Goal: Task Accomplishment & Management: Complete application form

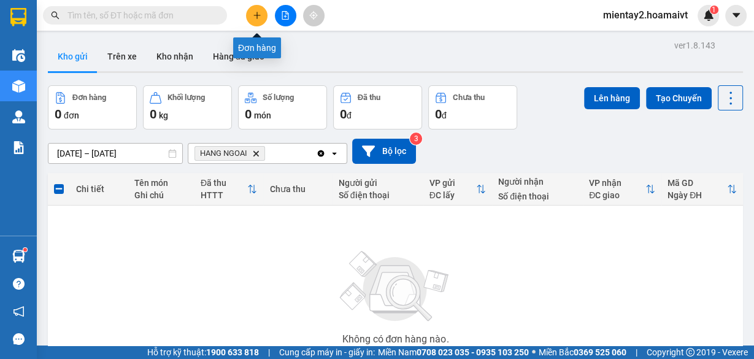
click at [259, 14] on icon "plus" at bounding box center [257, 15] width 9 height 9
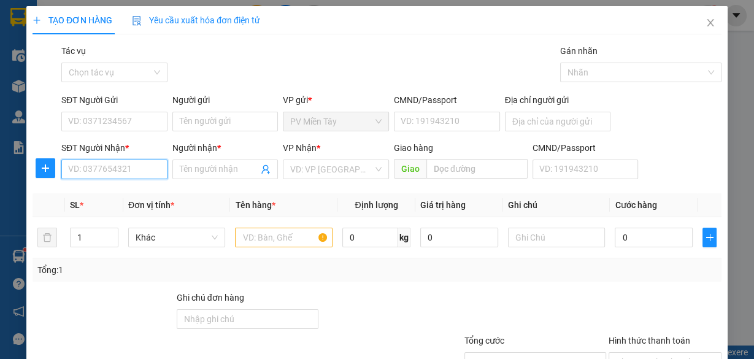
click at [115, 169] on input "SĐT Người Nhận *" at bounding box center [114, 169] width 106 height 20
type input "0788883517"
click at [122, 194] on div "0788883517 - BẢO" at bounding box center [113, 192] width 90 height 13
type input "0987858244 vu"
type input "BẢO"
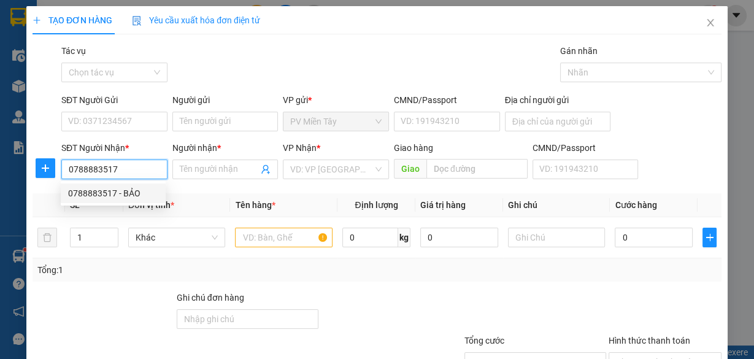
type input "phu my"
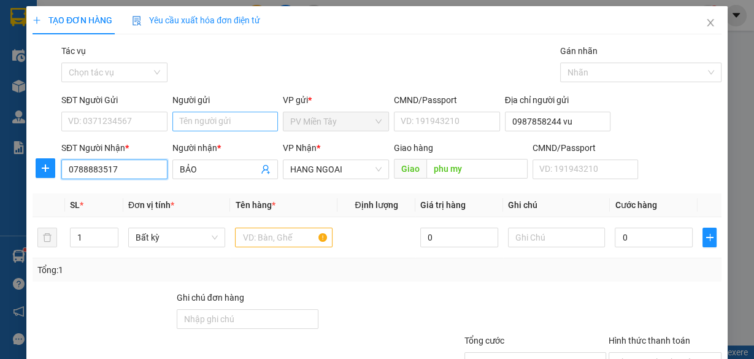
type input "0788883517"
click at [212, 125] on input "Người gửi" at bounding box center [225, 122] width 106 height 20
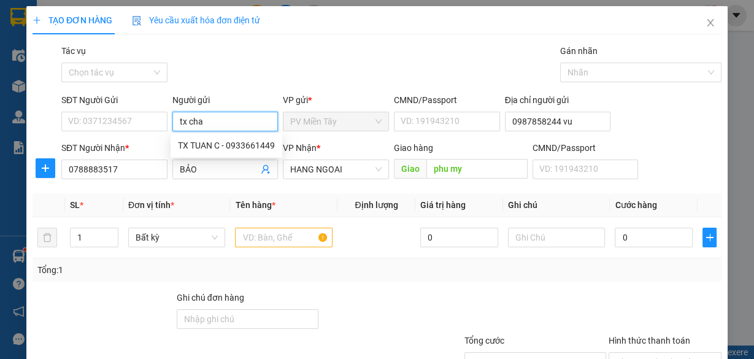
type input "tx chau"
click at [226, 149] on div "tx chau - 0933022667" at bounding box center [223, 145] width 90 height 13
type input "0933022667"
type input "tx chau"
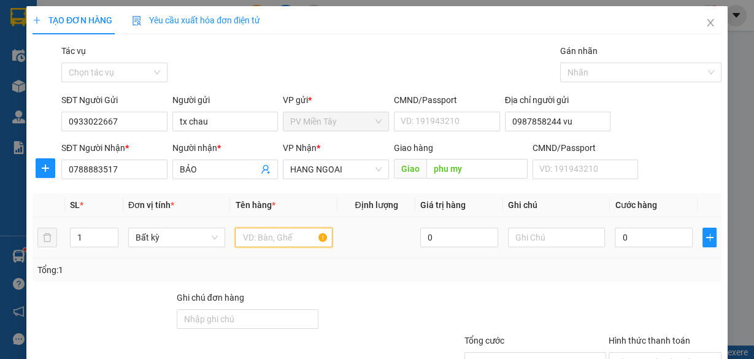
click at [264, 238] on input "text" at bounding box center [284, 238] width 98 height 20
type input "2"
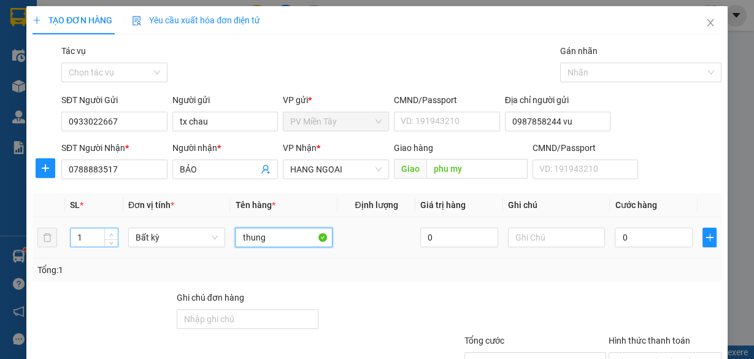
type input "thung"
type input "2"
click at [109, 232] on icon "up" at bounding box center [111, 234] width 4 height 4
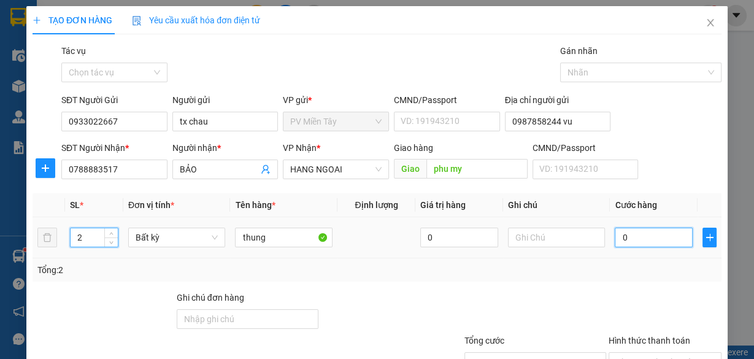
click at [627, 229] on input "0" at bounding box center [654, 238] width 78 height 20
type input "1"
type input "12"
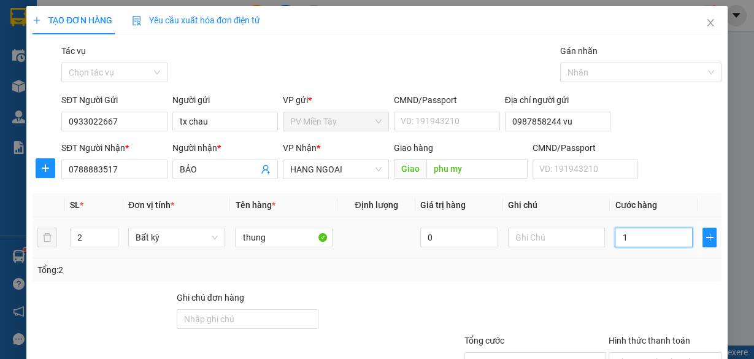
type input "12"
type input "120"
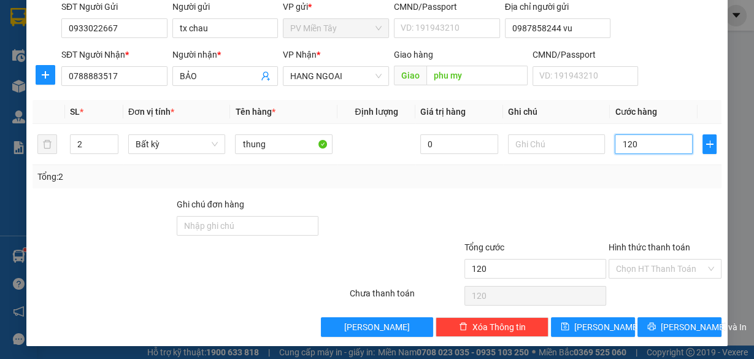
scroll to position [93, 0]
type input "120.000"
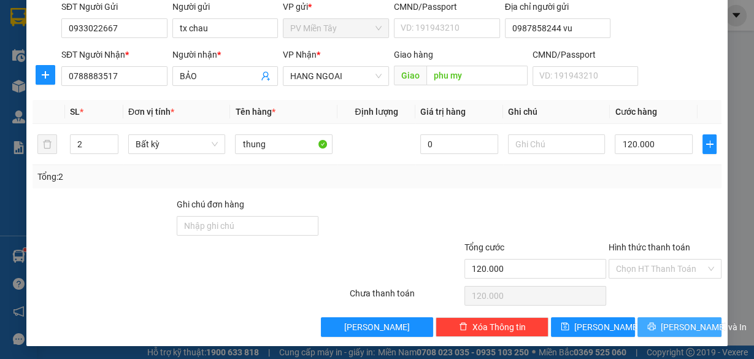
click at [681, 324] on span "[PERSON_NAME] và In" at bounding box center [704, 326] width 86 height 13
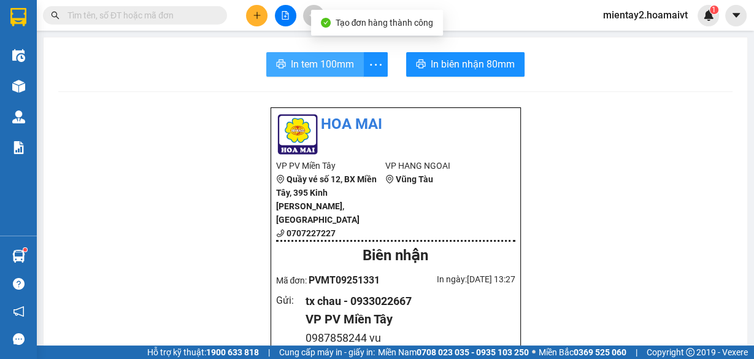
click at [343, 59] on span "In tem 100mm" at bounding box center [322, 63] width 63 height 15
click at [348, 61] on span "In tem 100mm" at bounding box center [322, 63] width 63 height 15
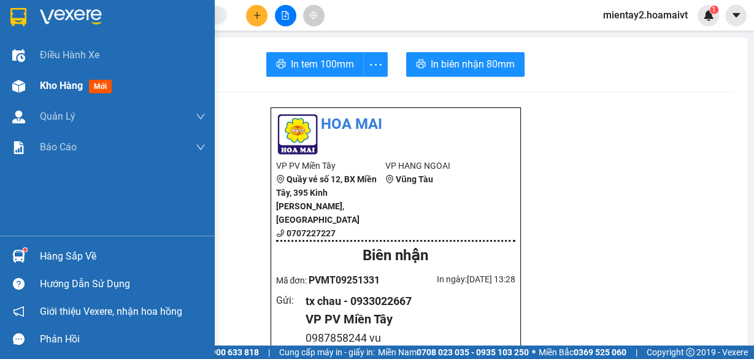
click at [48, 84] on span "Kho hàng" at bounding box center [61, 86] width 43 height 12
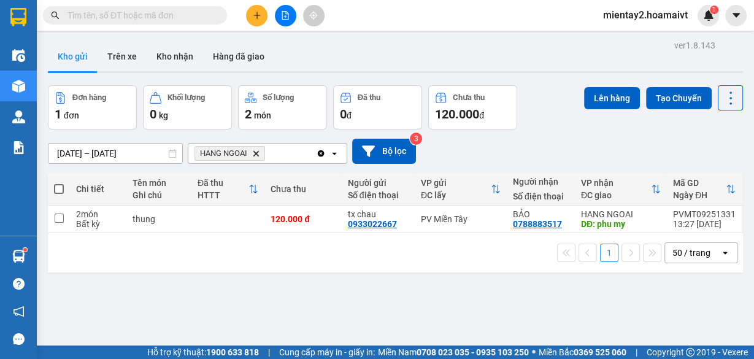
click at [249, 15] on button at bounding box center [256, 15] width 21 height 21
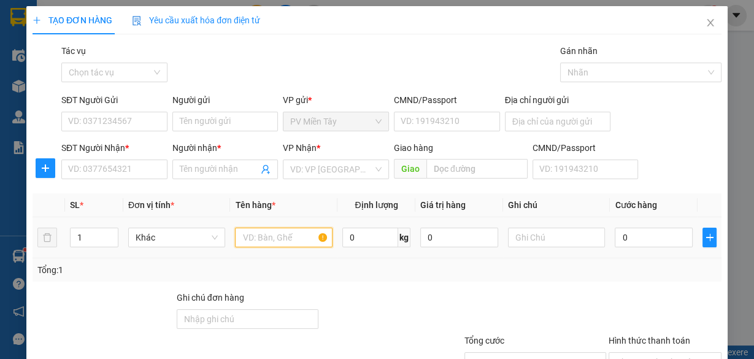
click at [265, 232] on input "text" at bounding box center [284, 238] width 98 height 20
type input "i"
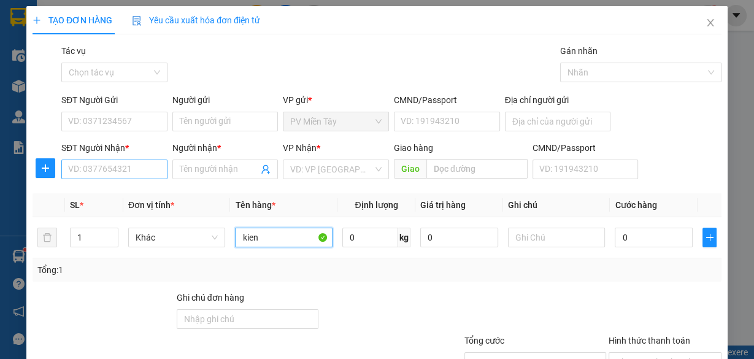
type input "kien"
click at [123, 165] on input "SĐT Người Nhận *" at bounding box center [114, 169] width 106 height 20
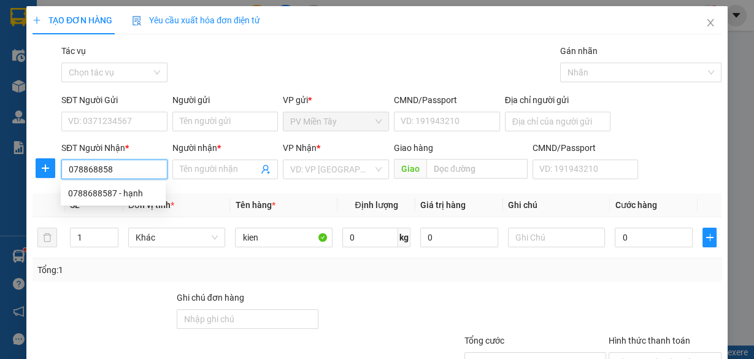
type input "0788688587"
click at [118, 191] on div "0788688587 - hạnh" at bounding box center [113, 192] width 90 height 13
type input "0963440504"
type input "hạnh"
type input "67"
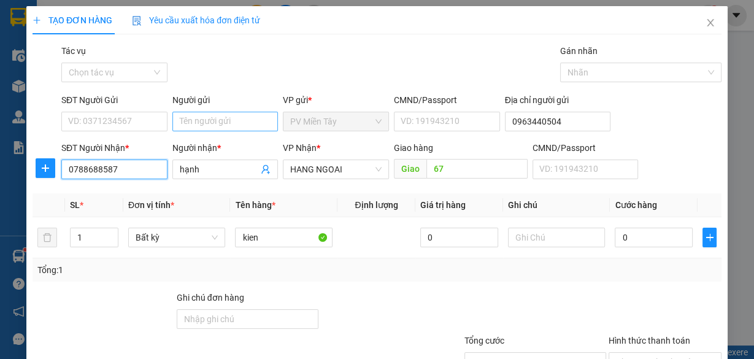
type input "0788688587"
click at [194, 121] on input "Người gửi" at bounding box center [225, 122] width 106 height 20
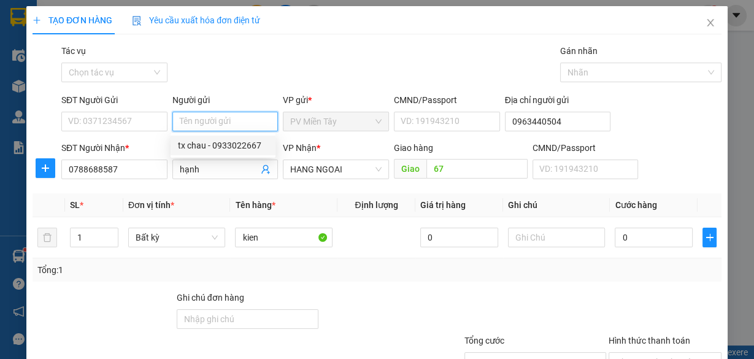
click at [198, 147] on div "tx chau - 0933022667" at bounding box center [223, 145] width 90 height 13
type input "0933022667"
type input "tx chau"
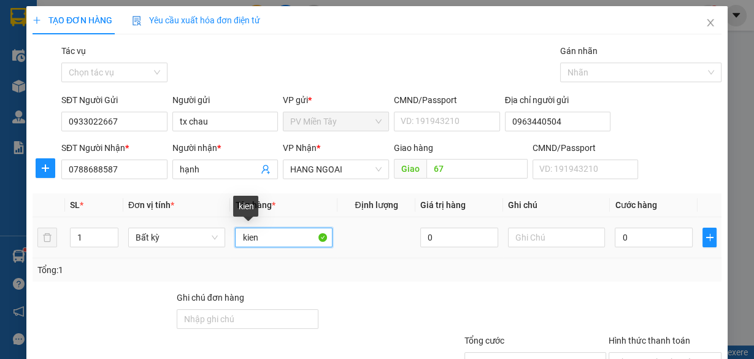
click at [269, 236] on input "kien" at bounding box center [284, 238] width 98 height 20
type input "kien nem"
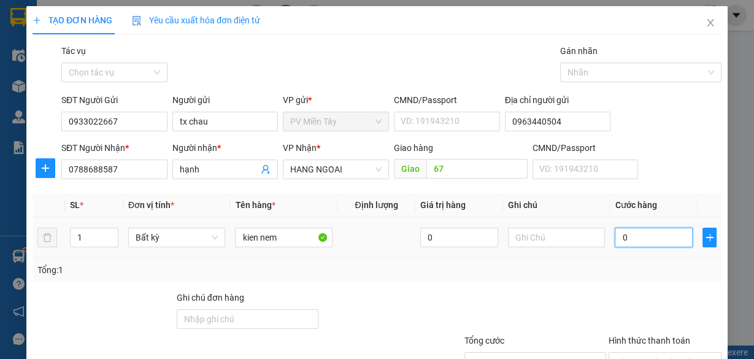
click at [643, 232] on input "0" at bounding box center [654, 238] width 78 height 20
type input "5"
type input "50"
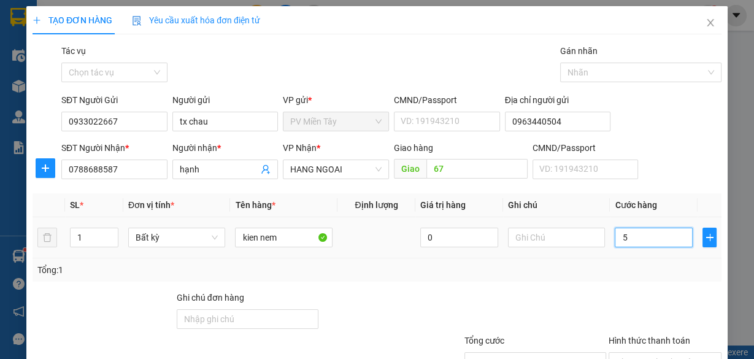
type input "50"
type input "50.000"
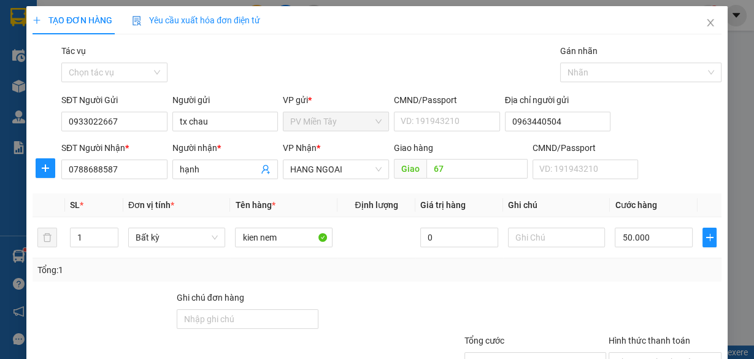
click at [623, 286] on div "Transit Pickup Surcharge Ids Transit Deliver Surcharge Ids Transit Deliver Surc…" at bounding box center [377, 237] width 689 height 386
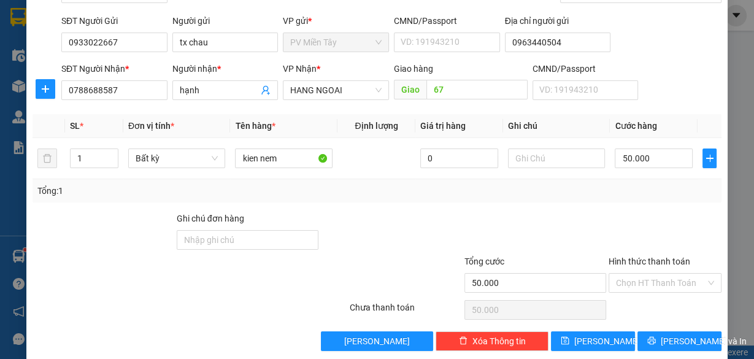
scroll to position [93, 0]
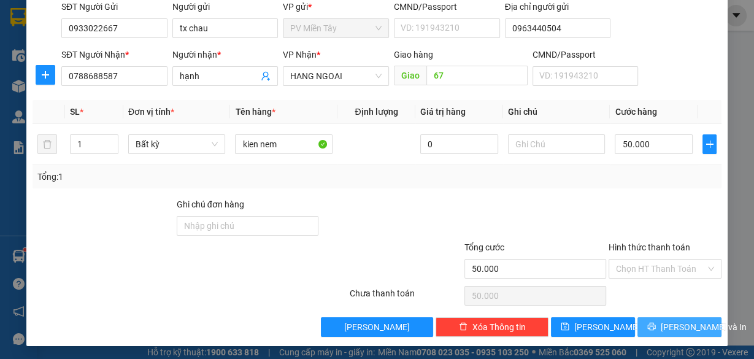
click at [665, 324] on span "[PERSON_NAME] và In" at bounding box center [704, 326] width 86 height 13
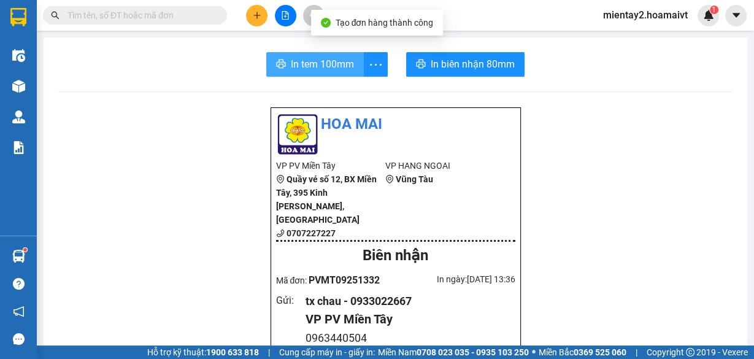
click at [337, 58] on span "In tem 100mm" at bounding box center [322, 63] width 63 height 15
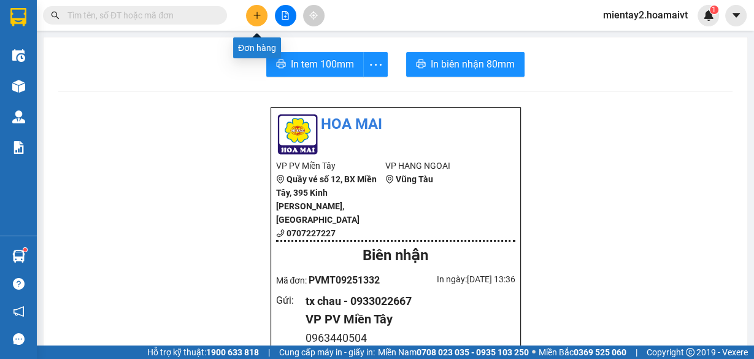
click at [255, 15] on icon "plus" at bounding box center [256, 15] width 7 height 1
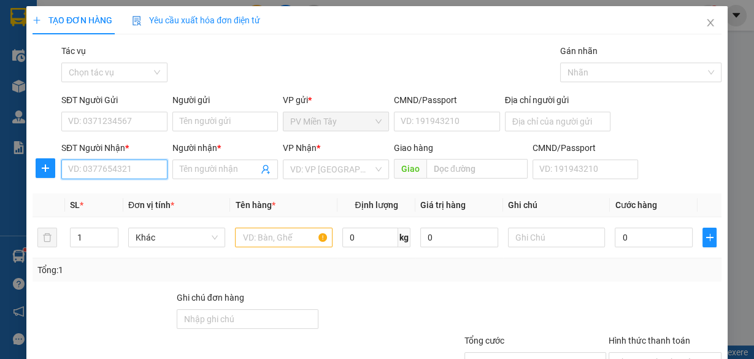
click at [100, 169] on input "SĐT Người Nhận *" at bounding box center [114, 169] width 106 height 20
type input "0797977479"
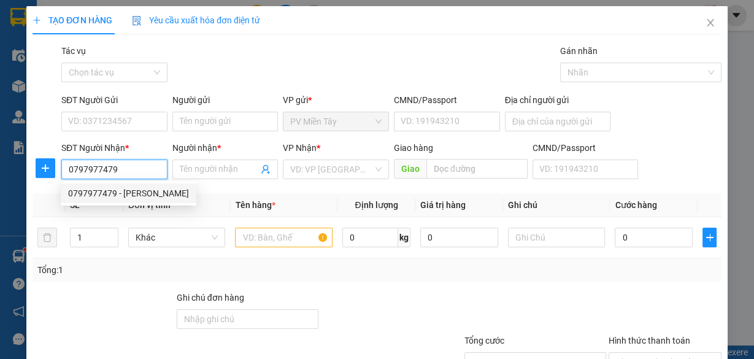
click at [102, 193] on div "0797977479 - [PERSON_NAME]" at bounding box center [128, 192] width 121 height 13
type input "0877355509"
type input "ngoc hanh"
type input "tran long"
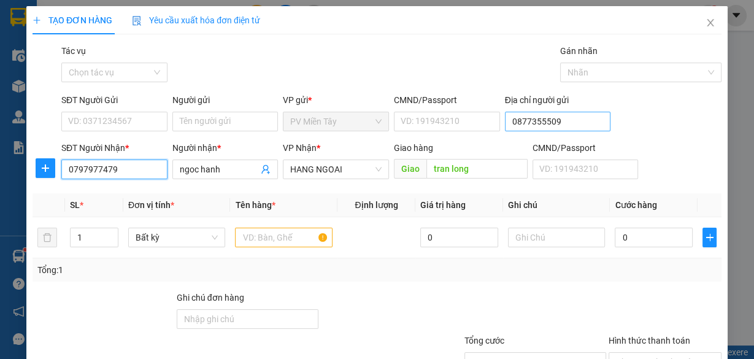
type input "0797977479"
click at [507, 120] on input "0877355509" at bounding box center [558, 122] width 106 height 20
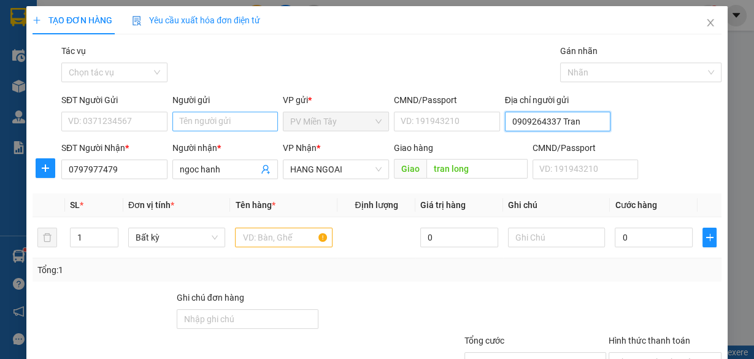
type input "0909264337 Tran"
click at [221, 115] on input "Người gửi" at bounding box center [225, 122] width 106 height 20
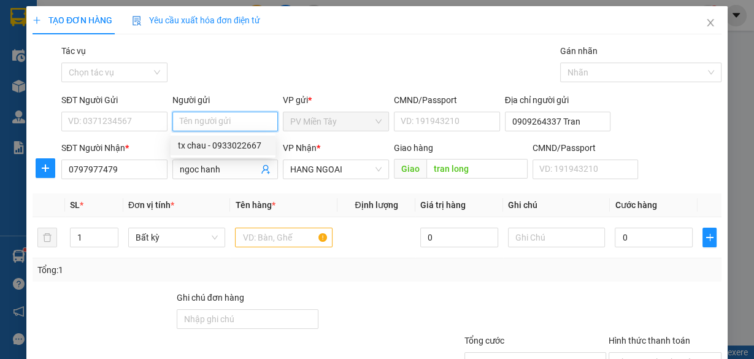
click at [216, 150] on div "tx chau - 0933022667" at bounding box center [223, 145] width 90 height 13
type input "0933022667"
type input "tx chau"
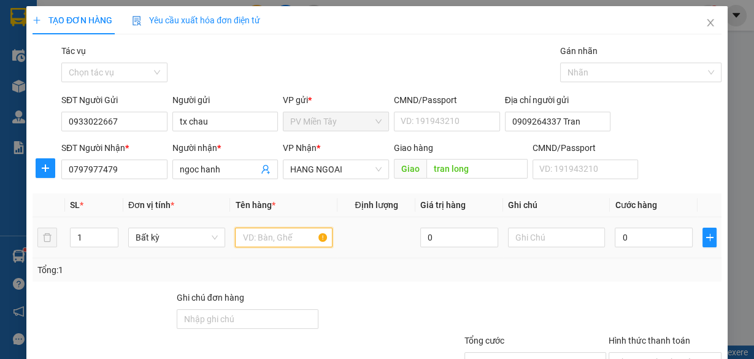
click at [260, 238] on input "text" at bounding box center [284, 238] width 98 height 20
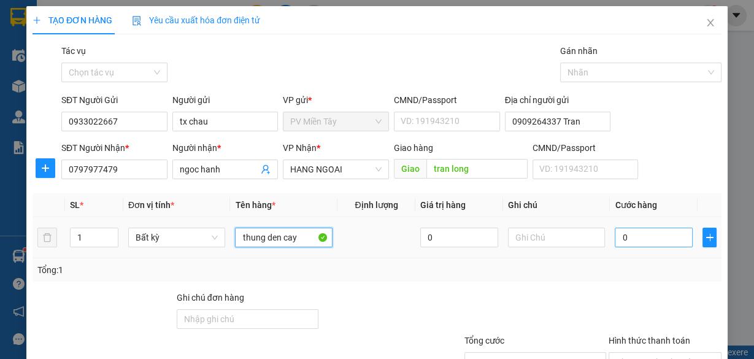
type input "thung den cay"
click at [632, 240] on input "0" at bounding box center [654, 238] width 78 height 20
type input "4"
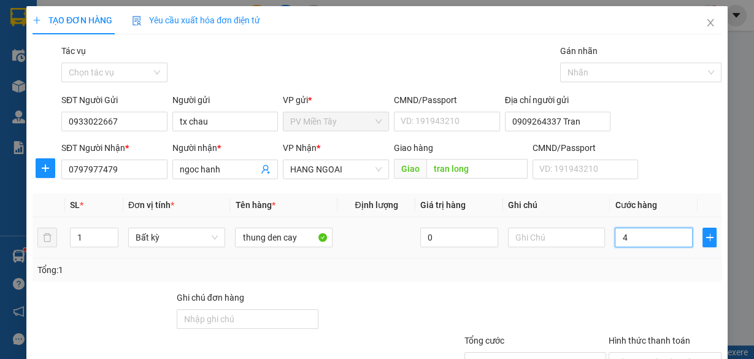
type input "40"
type input "40.000"
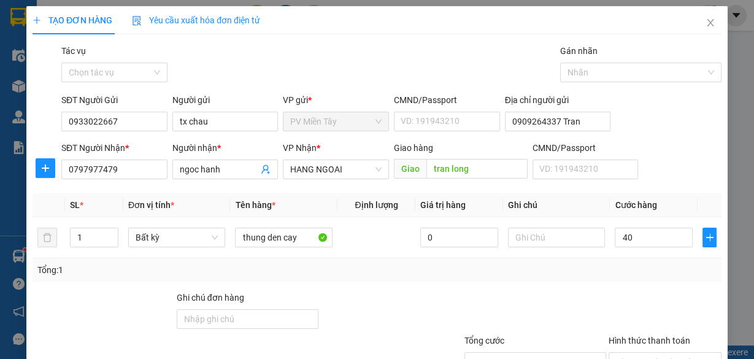
type input "40.000"
click at [619, 278] on div "Tổng: 1" at bounding box center [377, 269] width 689 height 23
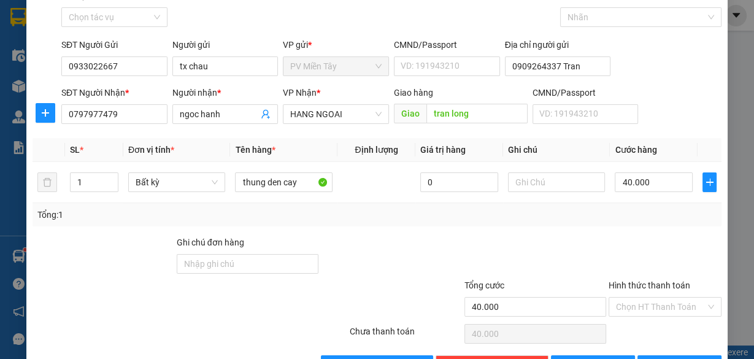
scroll to position [93, 0]
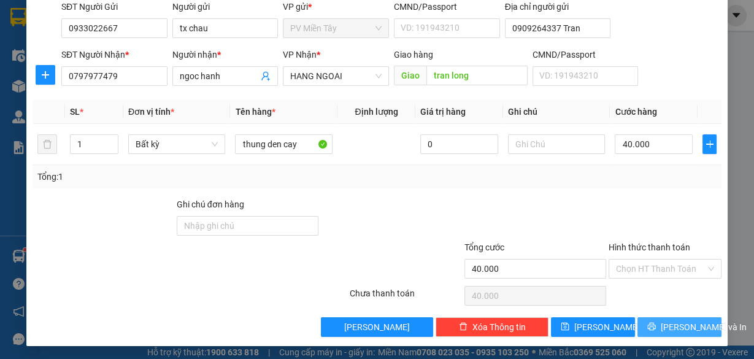
click at [691, 318] on button "[PERSON_NAME] và In" at bounding box center [679, 327] width 84 height 20
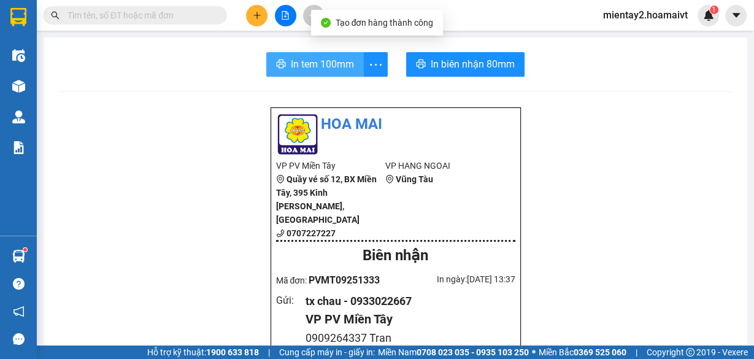
click at [329, 63] on span "In tem 100mm" at bounding box center [322, 63] width 63 height 15
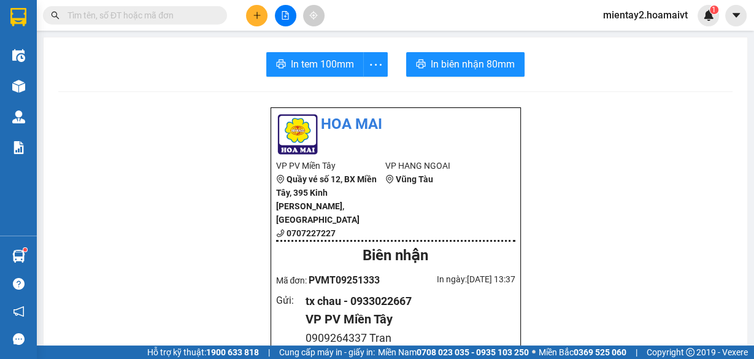
click at [251, 13] on button at bounding box center [256, 15] width 21 height 21
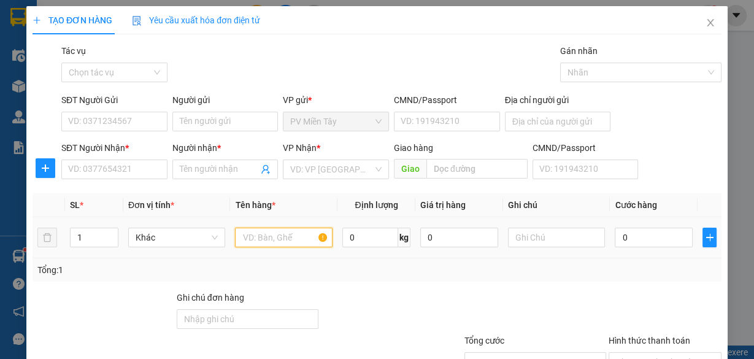
click at [262, 236] on input "text" at bounding box center [284, 238] width 98 height 20
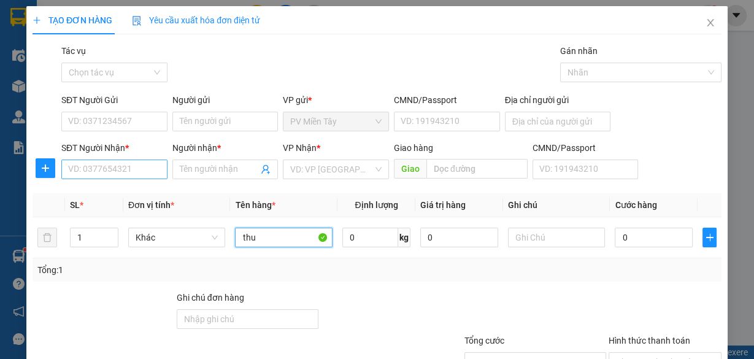
type input "thu"
click at [106, 166] on input "SĐT Người Nhận *" at bounding box center [114, 169] width 106 height 20
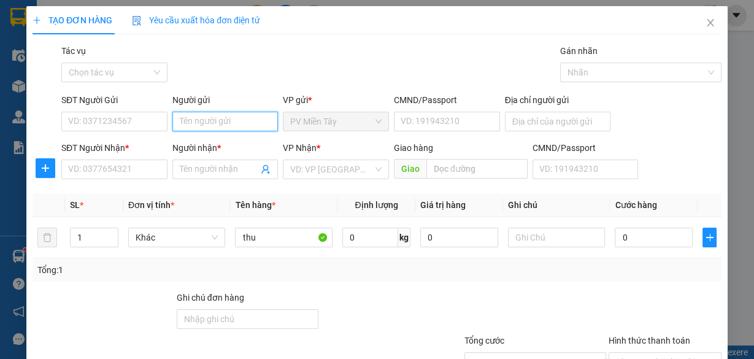
click at [193, 121] on input "Người gửi" at bounding box center [225, 122] width 106 height 20
type input "tx an"
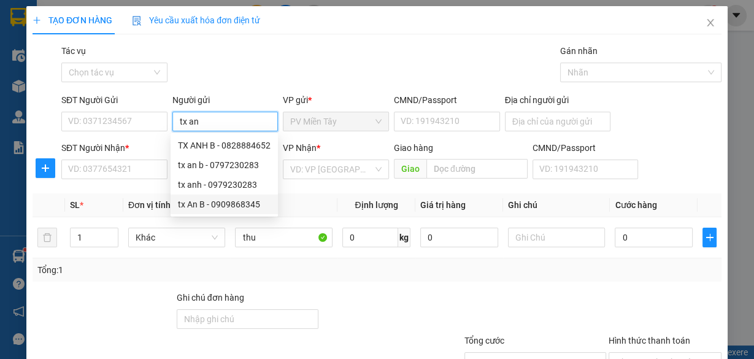
click at [199, 205] on div "tx An B - 0909868345" at bounding box center [224, 203] width 93 height 13
type input "0909868345"
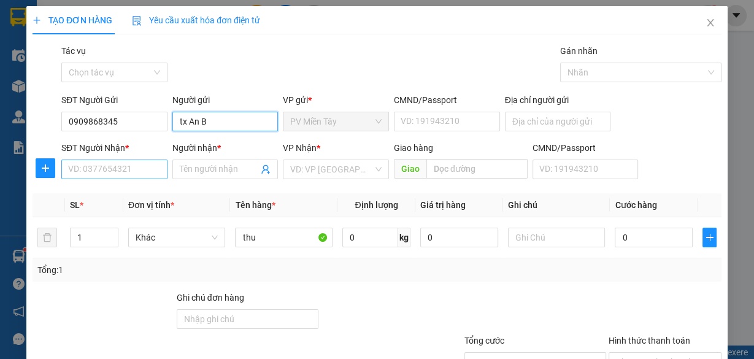
type input "tx An B"
click at [106, 170] on input "SĐT Người Nhận *" at bounding box center [114, 169] width 106 height 20
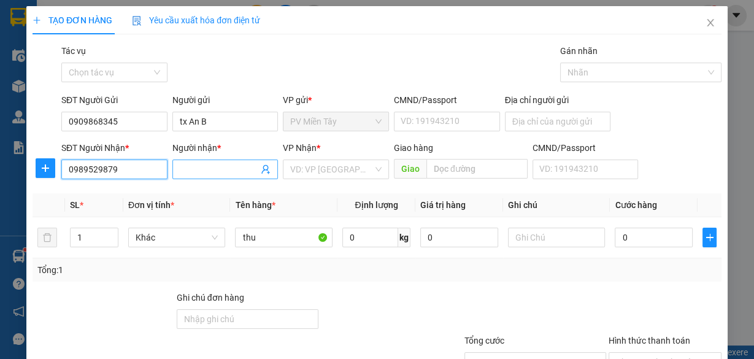
type input "0989529879"
click at [212, 170] on input "Người nhận *" at bounding box center [219, 169] width 79 height 13
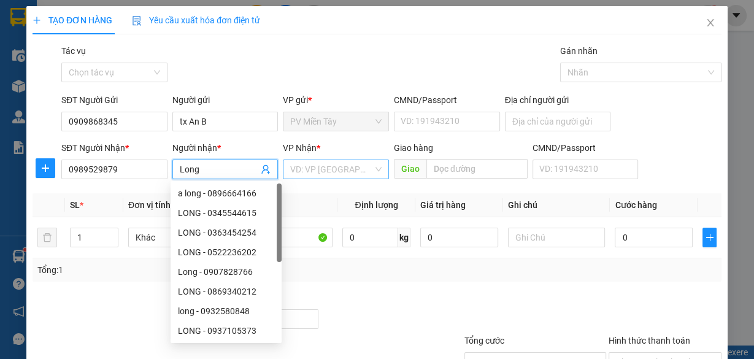
type input "Long"
click at [314, 167] on input "search" at bounding box center [331, 169] width 83 height 18
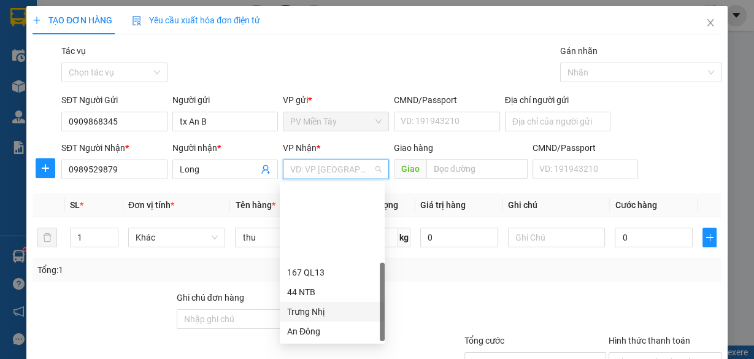
scroll to position [98, 0]
click at [328, 307] on div "HANG NGOAI" at bounding box center [332, 311] width 90 height 13
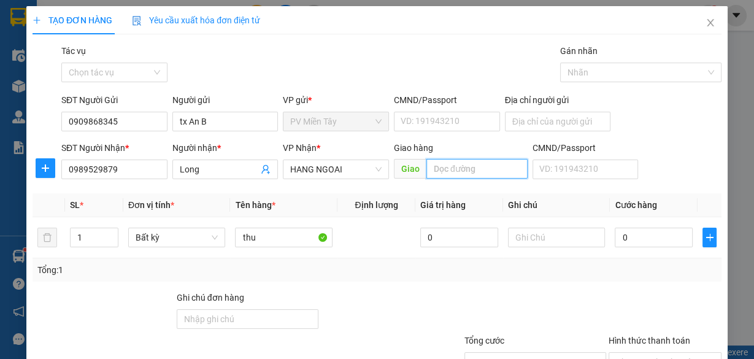
click at [446, 170] on input "text" at bounding box center [476, 169] width 101 height 20
type input "Phu My"
click at [542, 115] on input "Địa chỉ người gửi" at bounding box center [558, 122] width 106 height 20
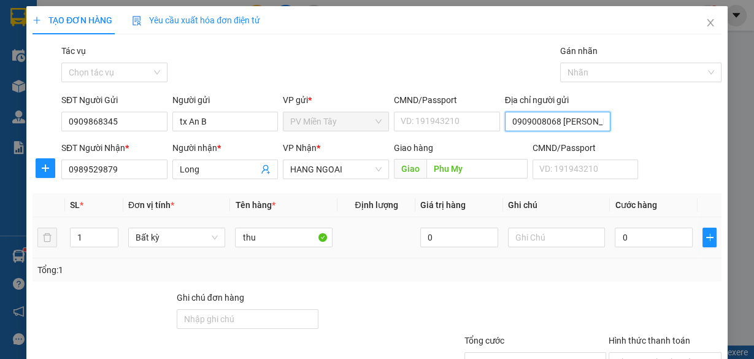
type input "0909008068 [PERSON_NAME]"
click at [634, 247] on div "0" at bounding box center [654, 237] width 78 height 25
click at [621, 250] on td "0" at bounding box center [654, 237] width 88 height 41
click at [634, 231] on input "0" at bounding box center [654, 238] width 78 height 20
type input "4"
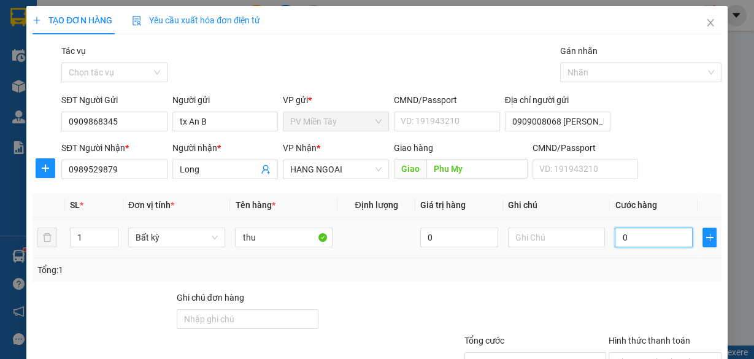
type input "4"
type input "40"
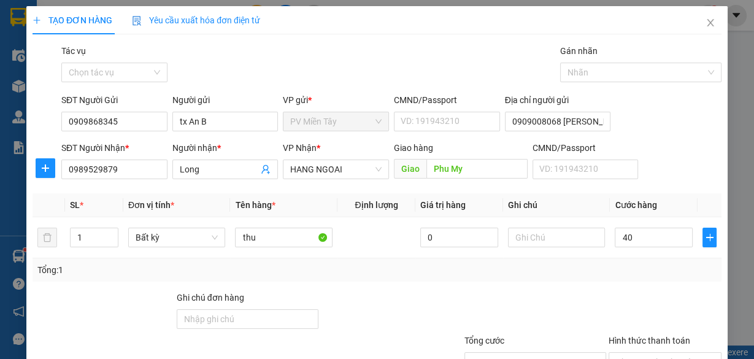
type input "40.000"
click at [609, 276] on div "Tổng: 1" at bounding box center [377, 269] width 689 height 23
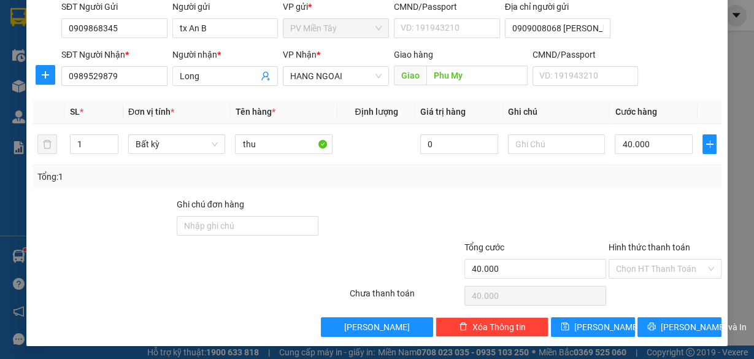
click at [631, 252] on div "Hình thức thanh toán" at bounding box center [664, 249] width 113 height 18
click at [633, 261] on input "Hình thức thanh toán" at bounding box center [661, 268] width 90 height 18
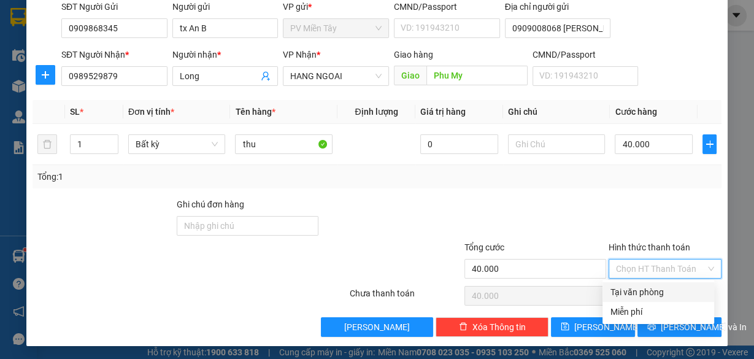
click at [634, 288] on div "Tại văn phòng" at bounding box center [658, 291] width 97 height 13
type input "0"
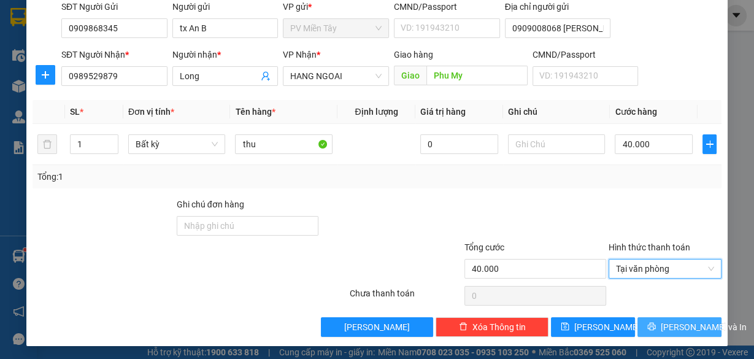
click at [665, 320] on span "[PERSON_NAME] và In" at bounding box center [704, 326] width 86 height 13
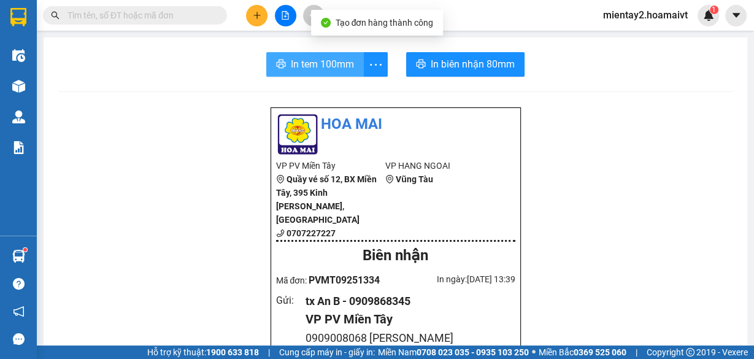
click at [313, 66] on span "In tem 100mm" at bounding box center [322, 63] width 63 height 15
